Goal: Task Accomplishment & Management: Use online tool/utility

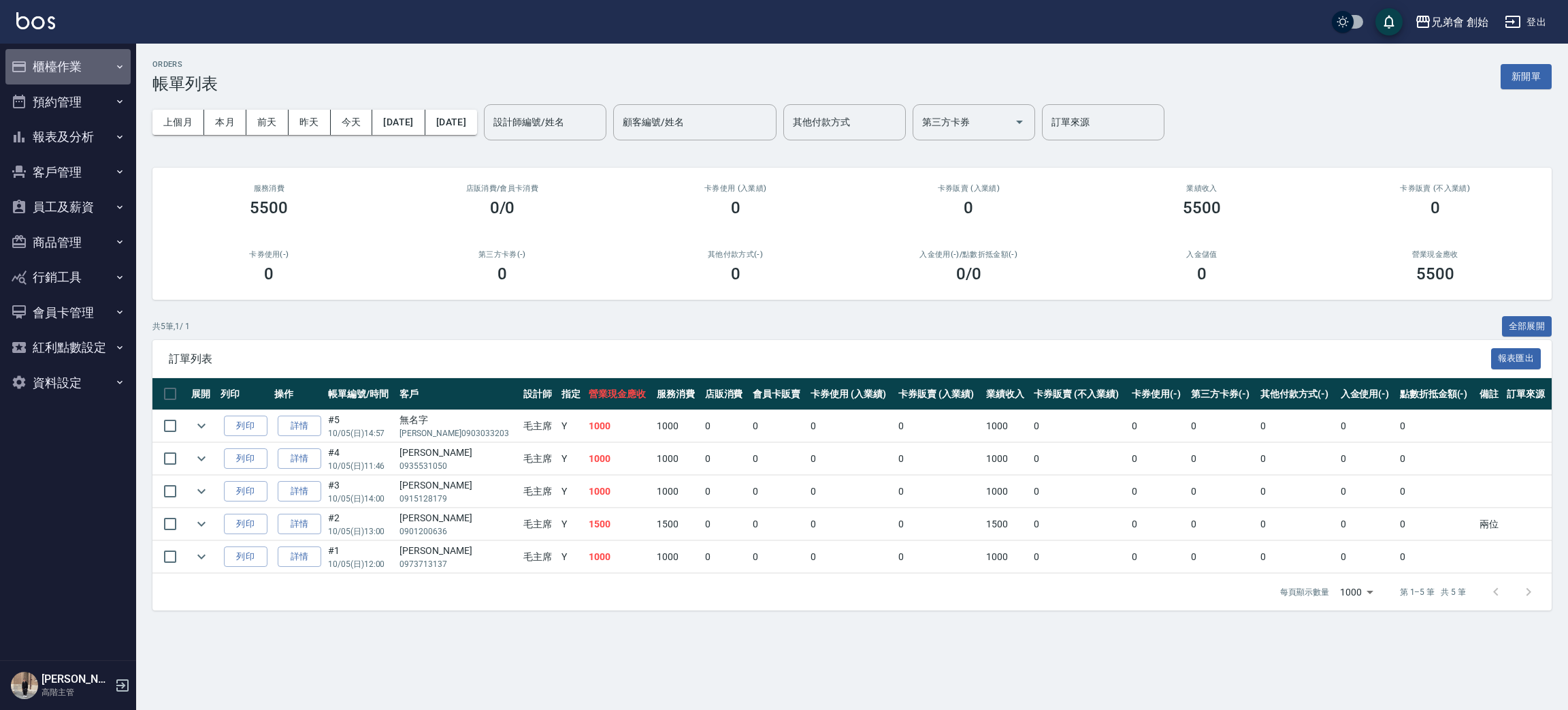
click at [75, 65] on button "櫃檯作業" at bounding box center [68, 67] width 125 height 35
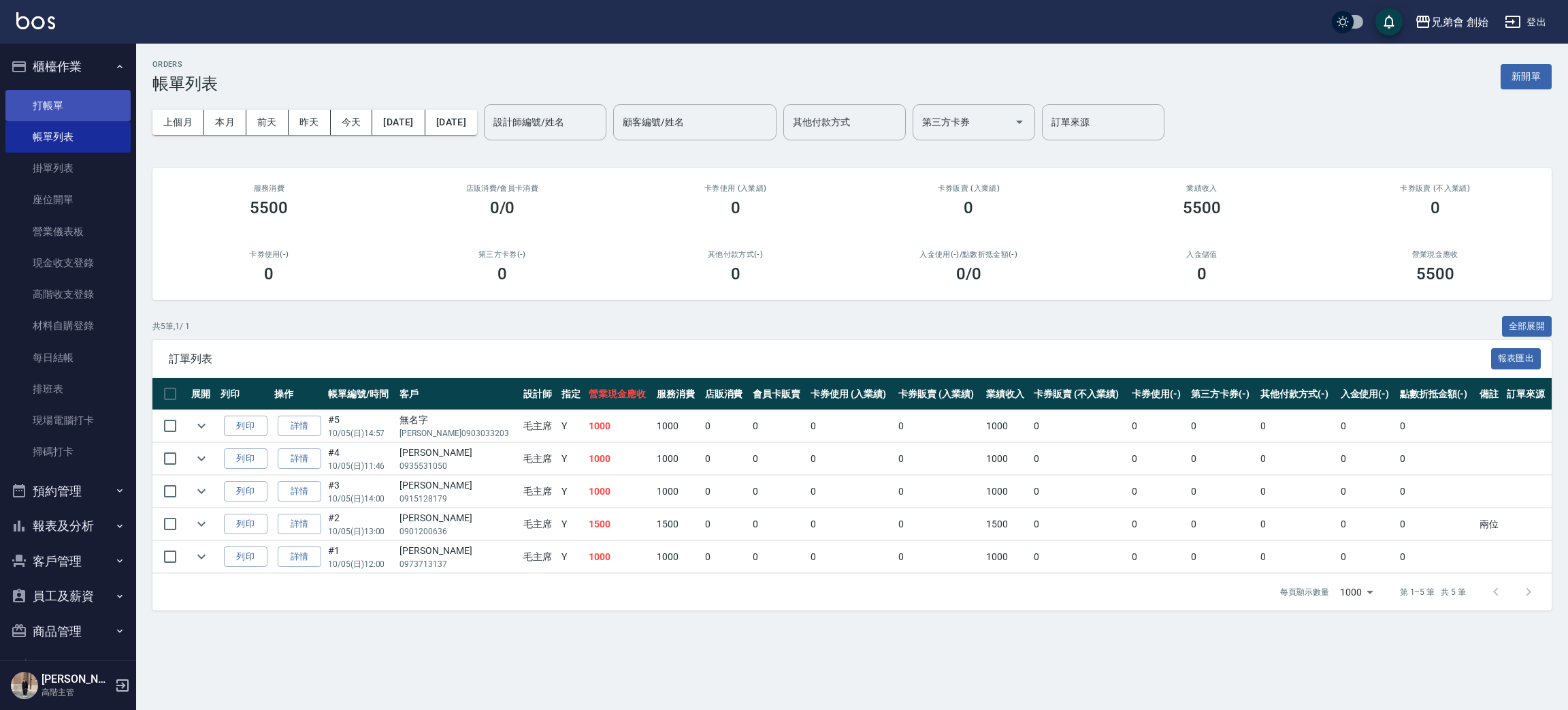
click at [101, 111] on link "打帳單" at bounding box center [68, 105] width 125 height 32
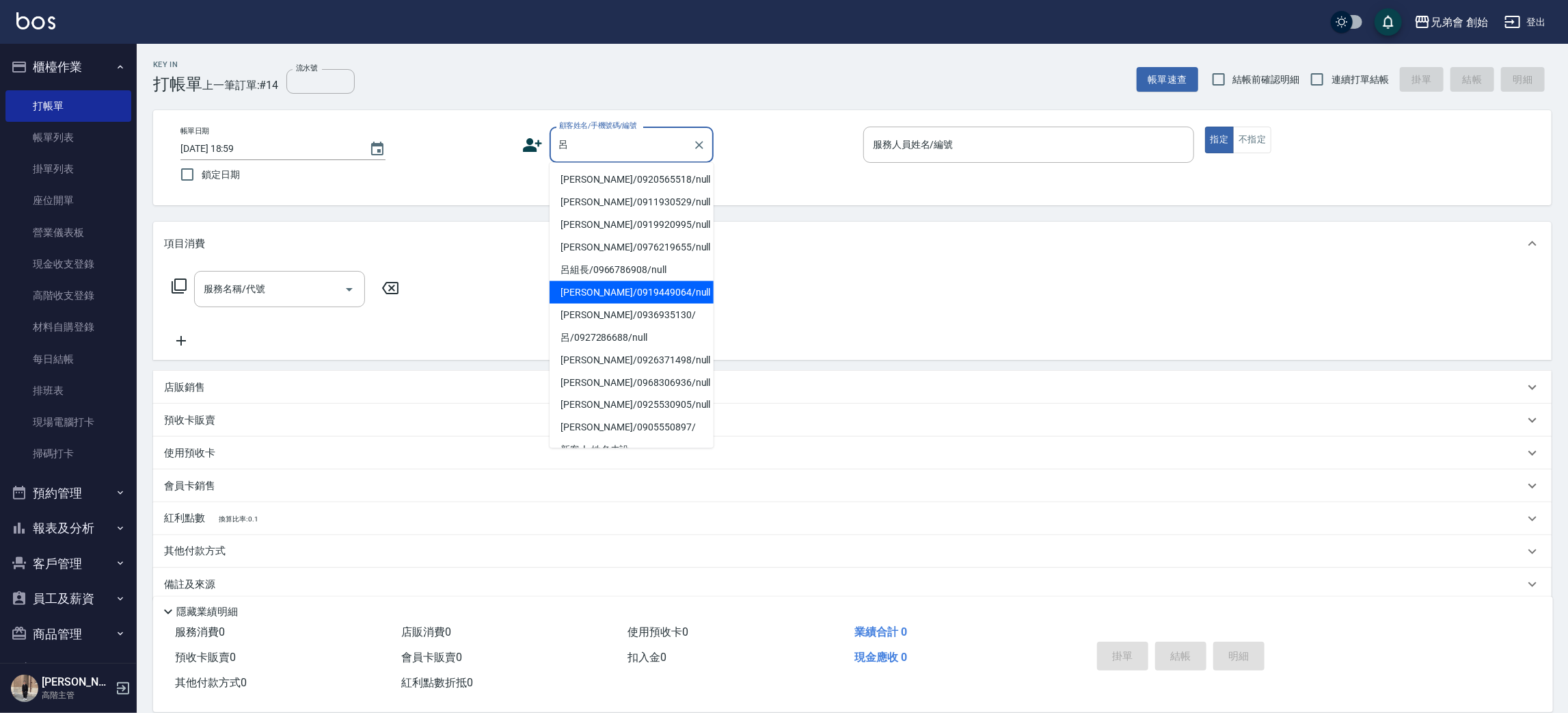
click at [661, 300] on li "[PERSON_NAME]/0919449064/null" at bounding box center [632, 292] width 164 height 23
type input "[PERSON_NAME]/0919449064/null"
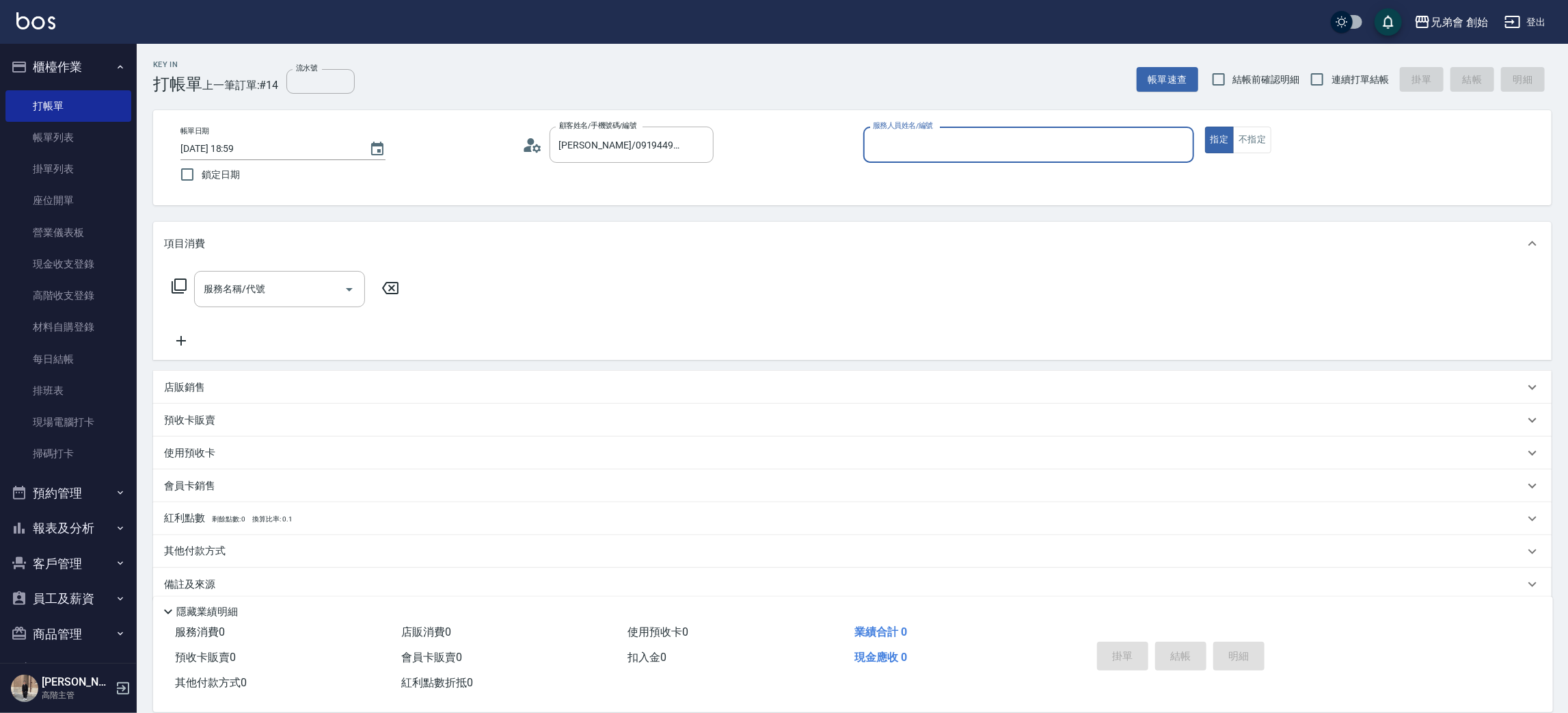
click at [922, 145] on input "服務人員姓名/編號" at bounding box center [1029, 144] width 318 height 24
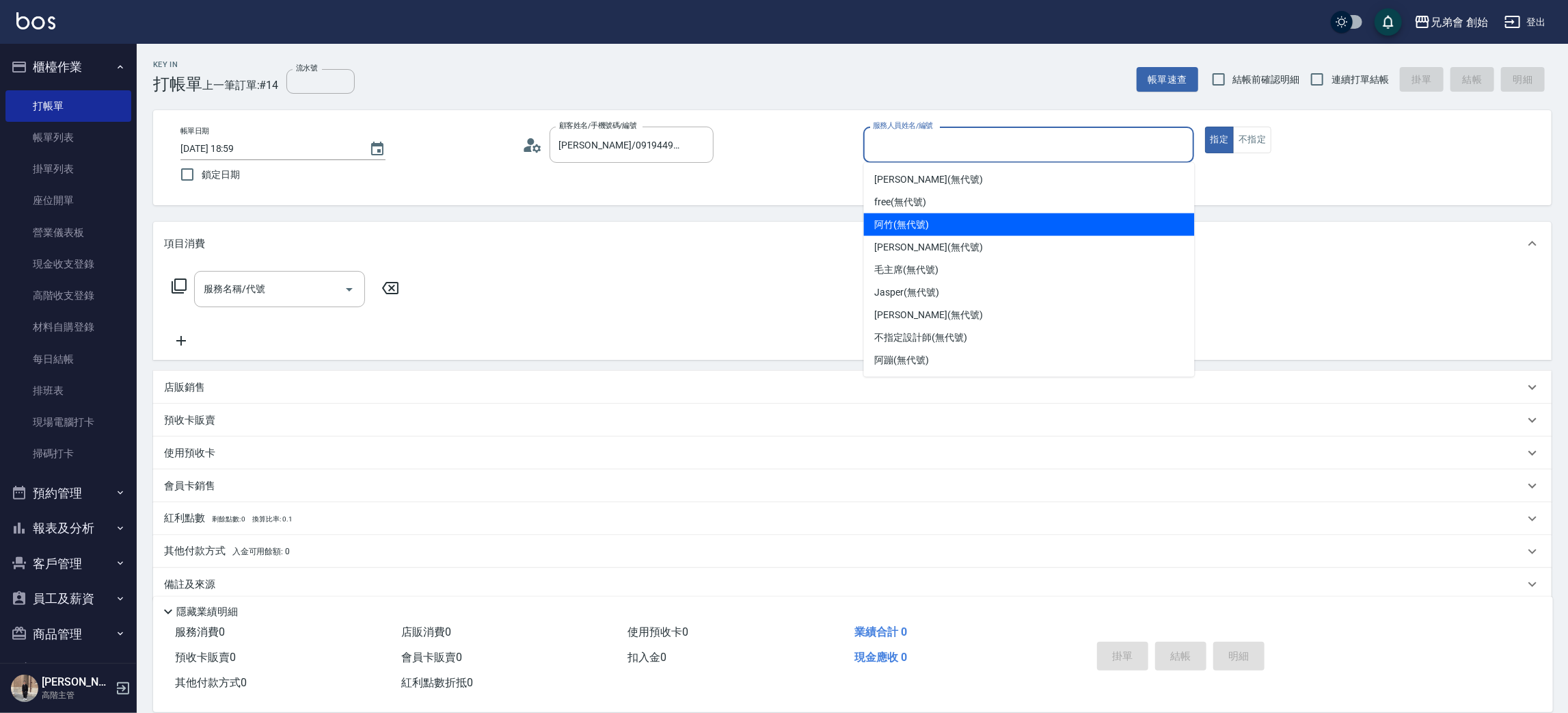
click at [906, 219] on span "阿竹 (無代號)" at bounding box center [902, 224] width 54 height 15
type input "阿竹 (無代號)"
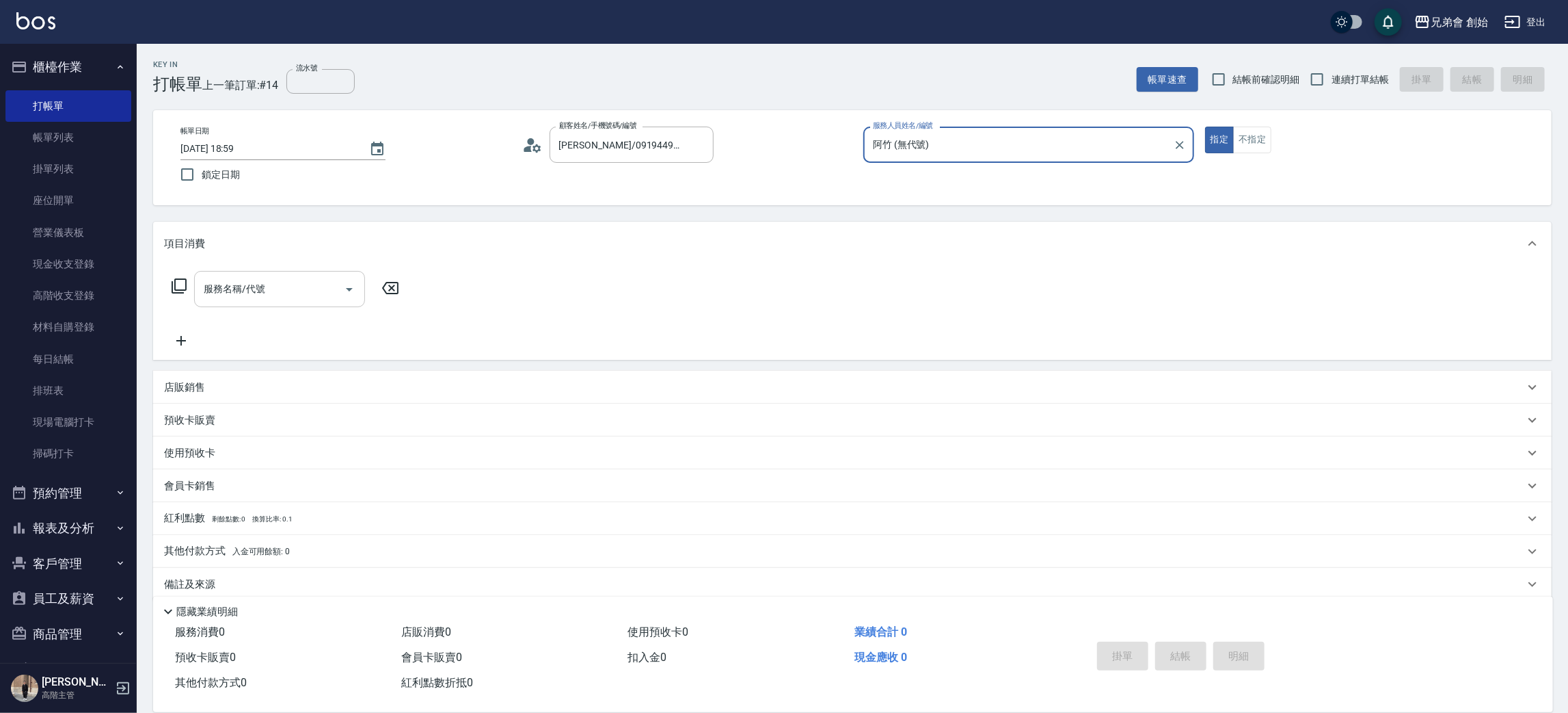
drag, startPoint x: 188, startPoint y: 287, endPoint x: 205, endPoint y: 290, distance: 17.3
click at [191, 289] on div "服務名稱/代號 服務名稱/代號" at bounding box center [286, 289] width 243 height 37
click at [255, 294] on div "服務名稱/代號 服務名稱/代號" at bounding box center [279, 289] width 171 height 37
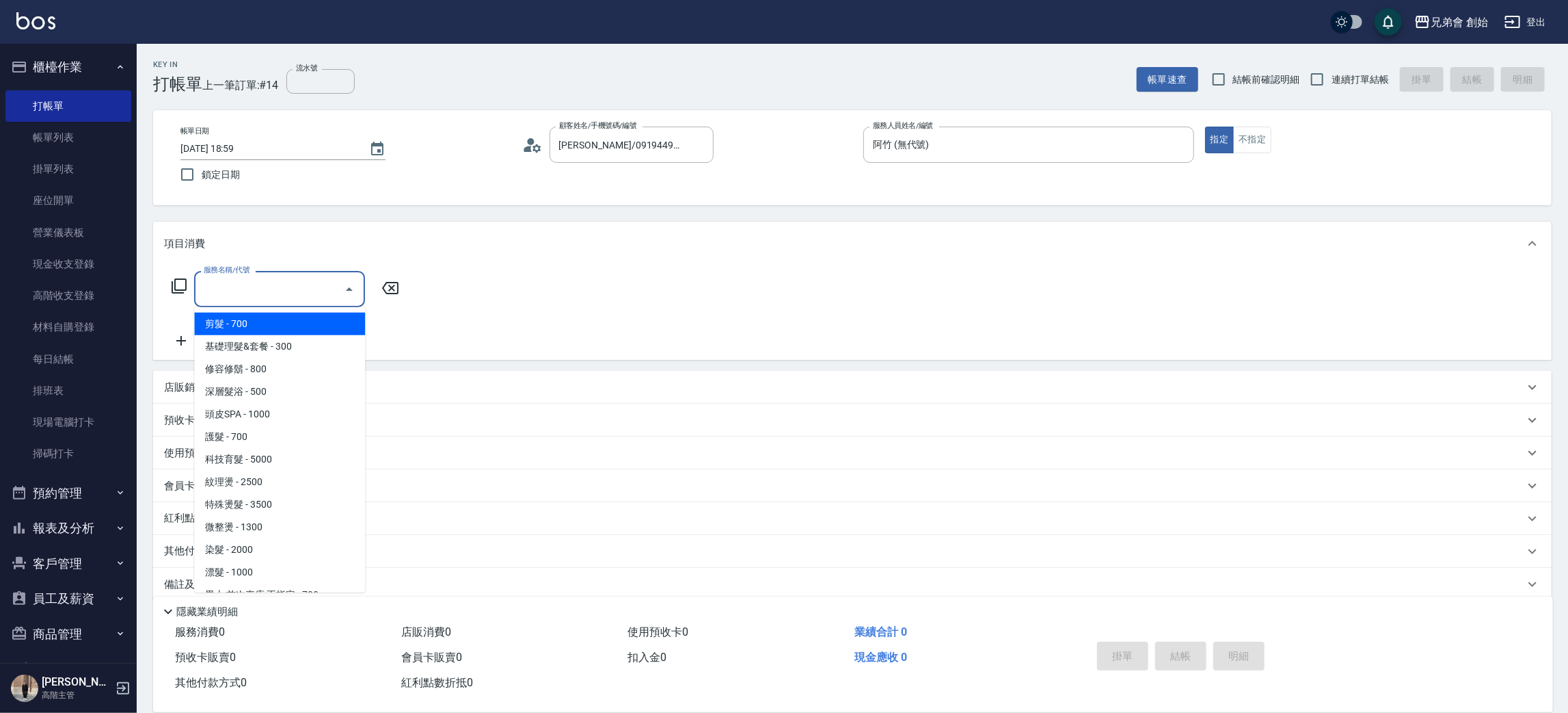
click at [283, 315] on span "剪髮 - 700" at bounding box center [279, 323] width 171 height 23
type input "剪髮(A01)"
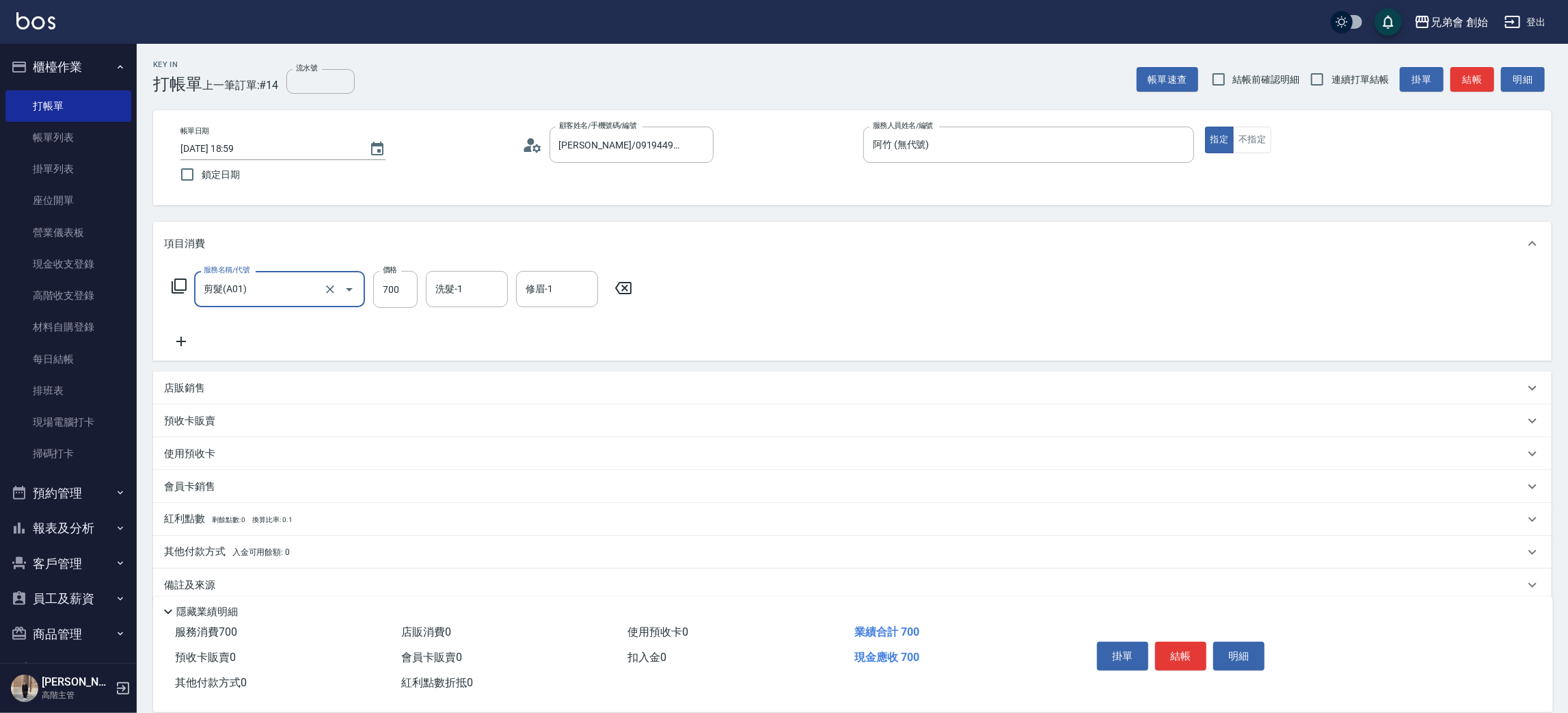
scroll to position [16, 0]
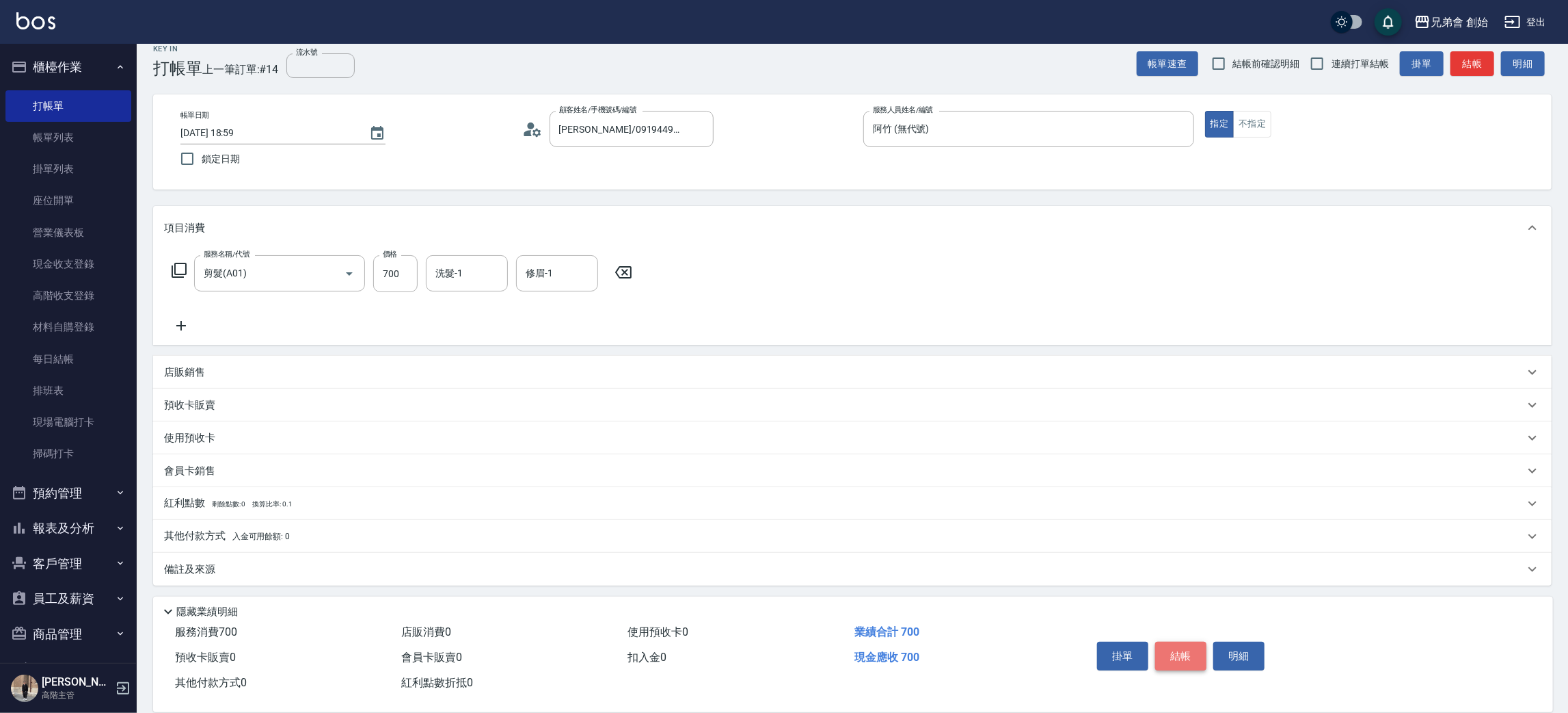
drag, startPoint x: 1174, startPoint y: 655, endPoint x: 944, endPoint y: 451, distance: 307.4
click at [1174, 654] on button "結帳" at bounding box center [1181, 656] width 51 height 29
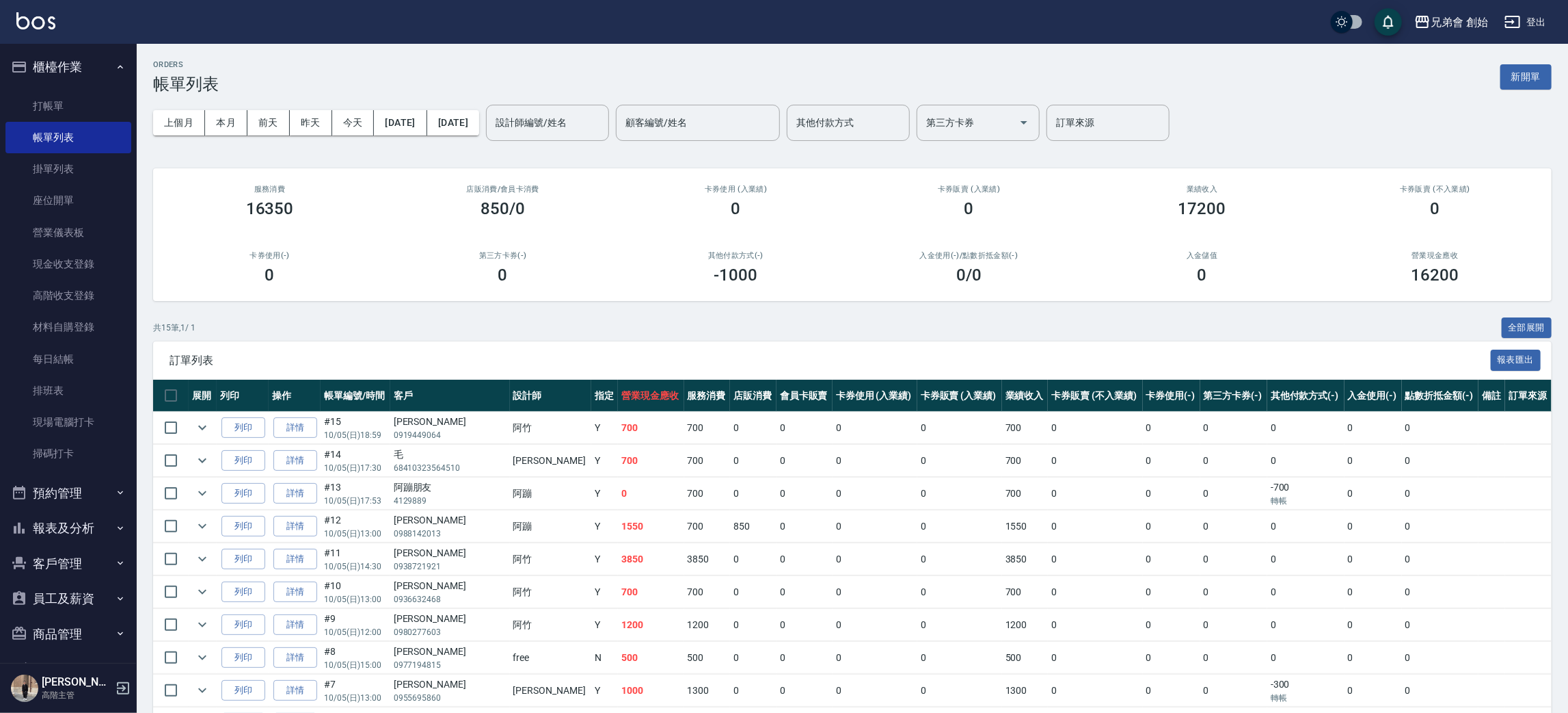
click at [579, 101] on div "上個月 本月 [DATE] [DATE] [DATE] [DATE] [DATE] 設計師編號/姓名 設計師編號/姓名 顧客編號/姓名 顧客編號/姓名 其他付…" at bounding box center [852, 123] width 1399 height 58
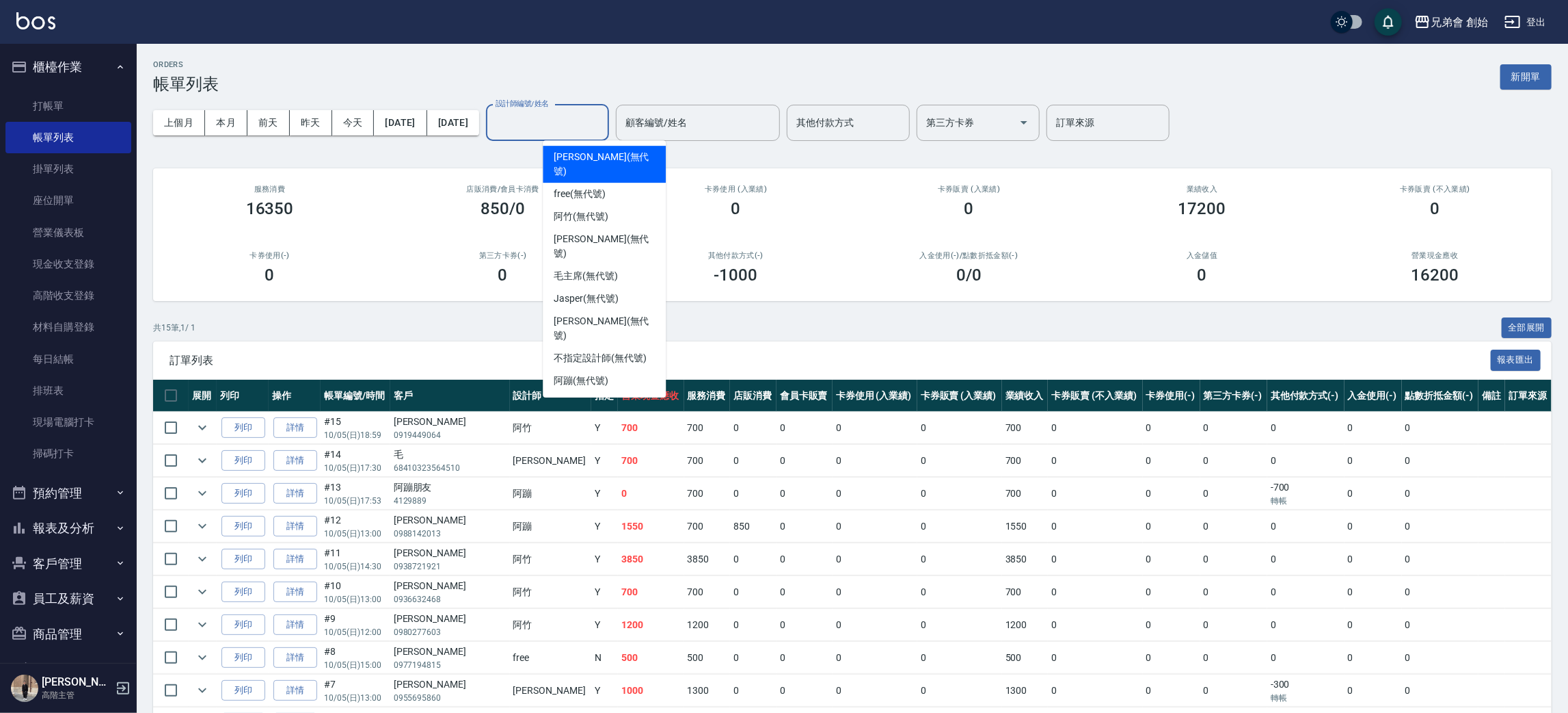
click at [583, 110] on div "設計師編號/姓名 設計師編號/姓名" at bounding box center [548, 123] width 123 height 37
click at [634, 205] on div "阿竹 (無代號)" at bounding box center [604, 216] width 123 height 23
type input "阿竹 (無代號)"
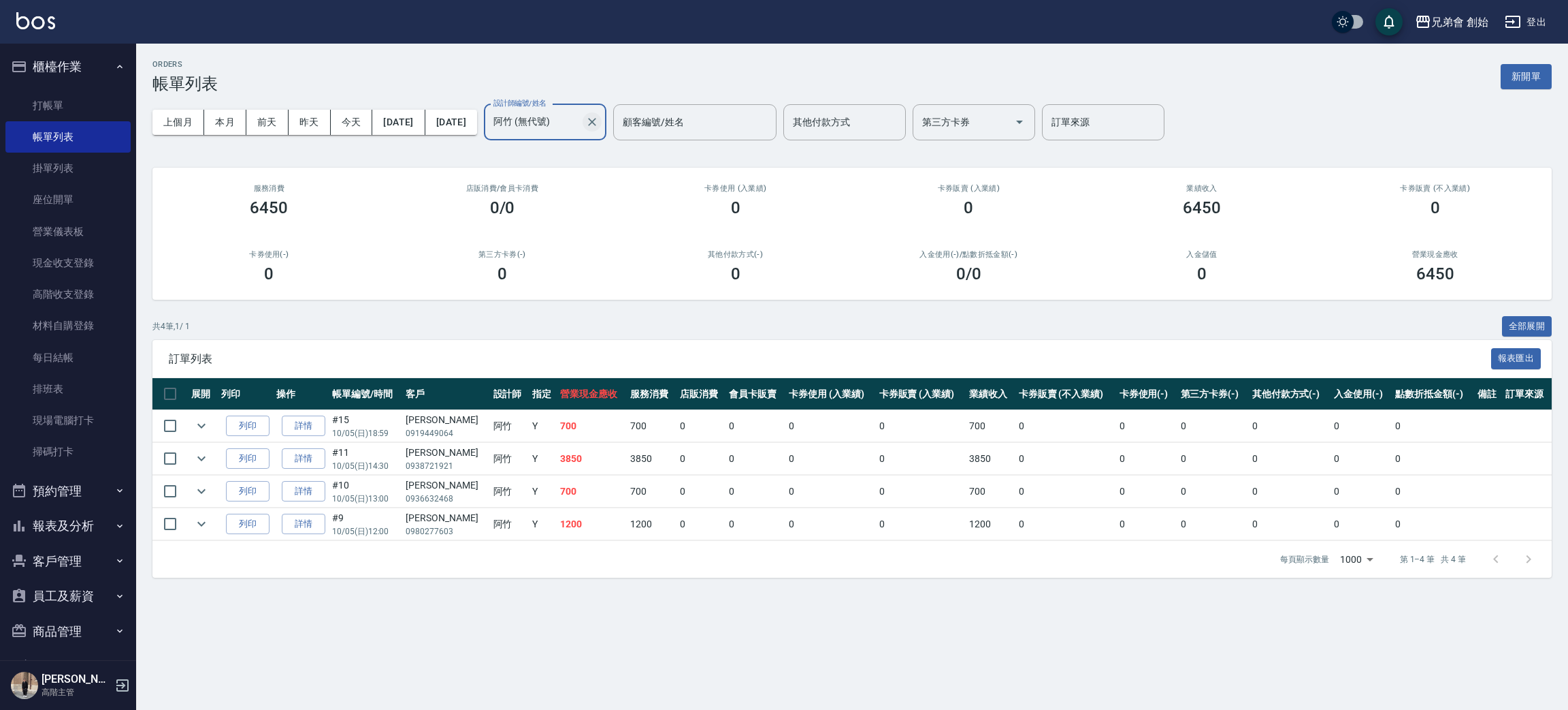
click at [599, 120] on icon "Clear" at bounding box center [593, 122] width 14 height 14
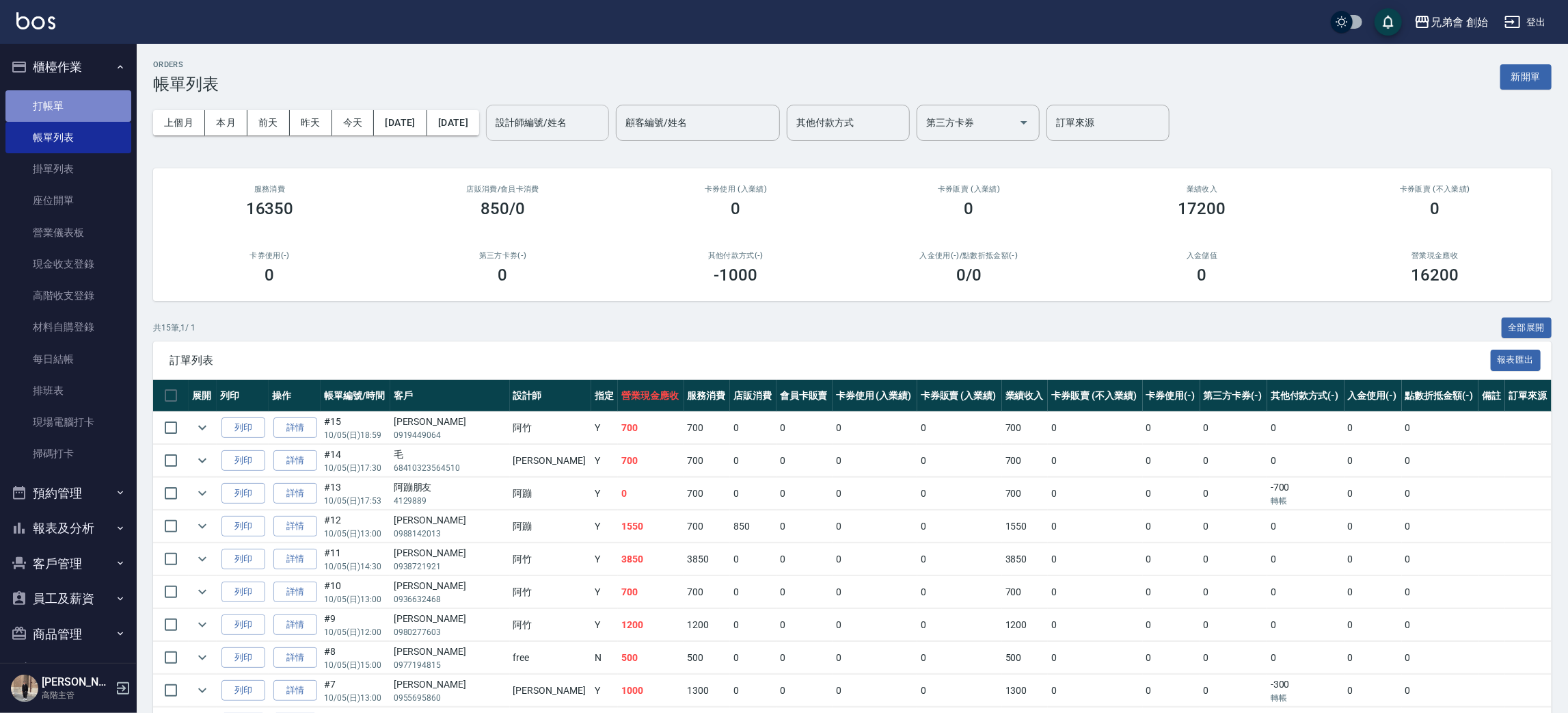
click at [100, 110] on link "打帳單" at bounding box center [68, 106] width 126 height 32
